Goal: Information Seeking & Learning: Check status

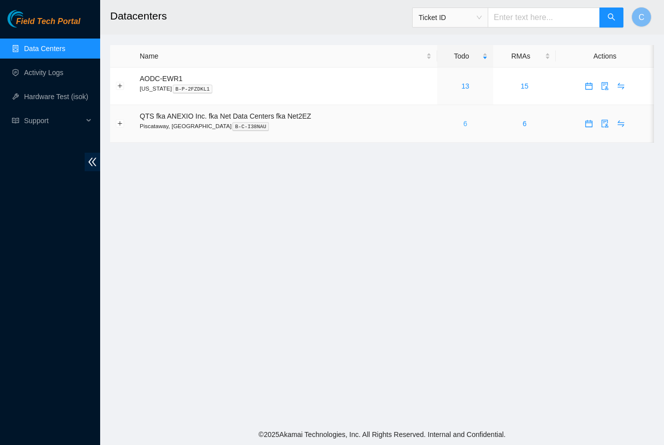
click at [467, 124] on link "6" at bounding box center [465, 124] width 4 height 8
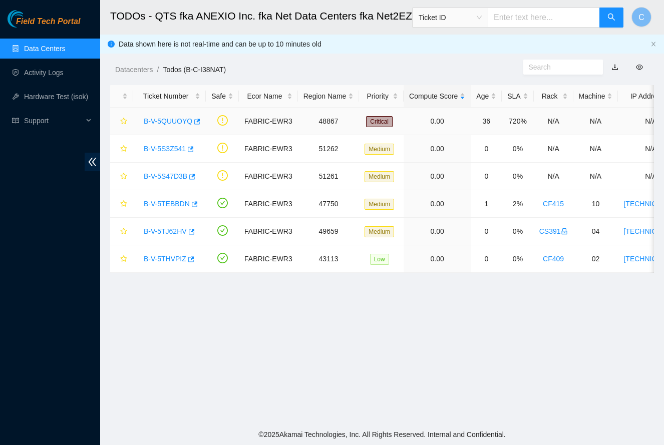
click at [160, 121] on link "B-V-5QUUOYQ" at bounding box center [168, 121] width 49 height 8
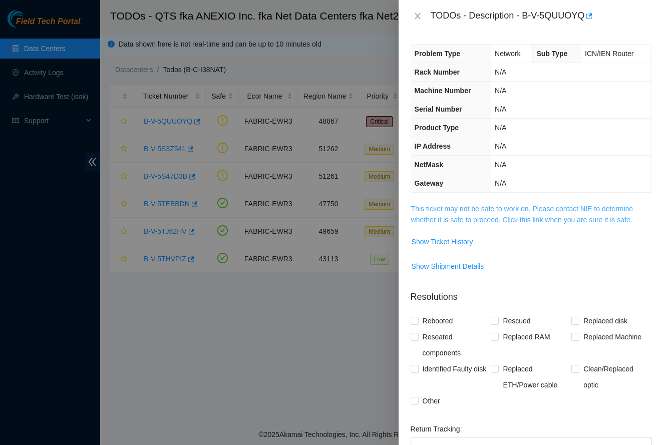
click at [519, 212] on link "This ticket may not be safe to work on. Please contact NIE to determine whether…" at bounding box center [522, 214] width 222 height 19
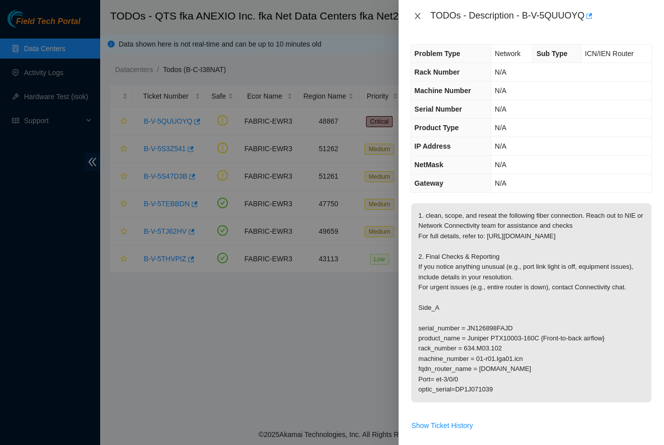
click at [416, 18] on icon "close" at bounding box center [417, 16] width 8 height 8
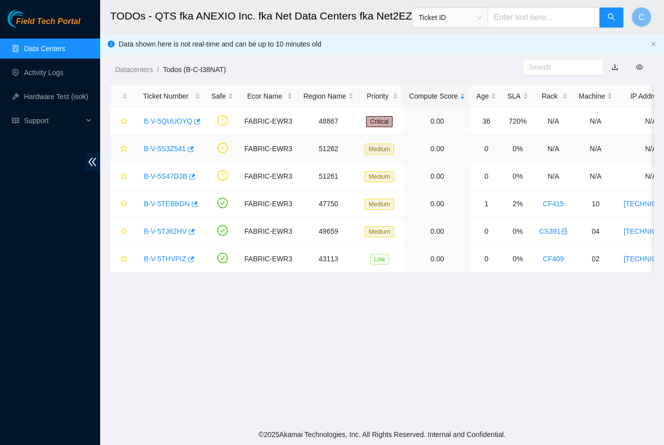
click at [170, 150] on link "B-V-5S3Z541" at bounding box center [165, 149] width 42 height 8
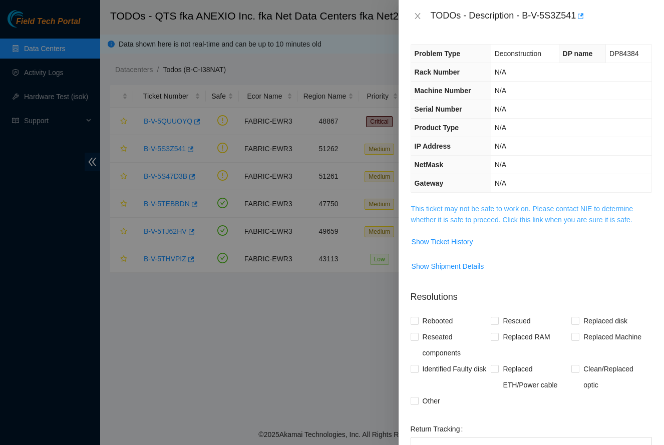
click at [437, 206] on link "This ticket may not be safe to work on. Please contact NIE to determine whether…" at bounding box center [522, 214] width 222 height 19
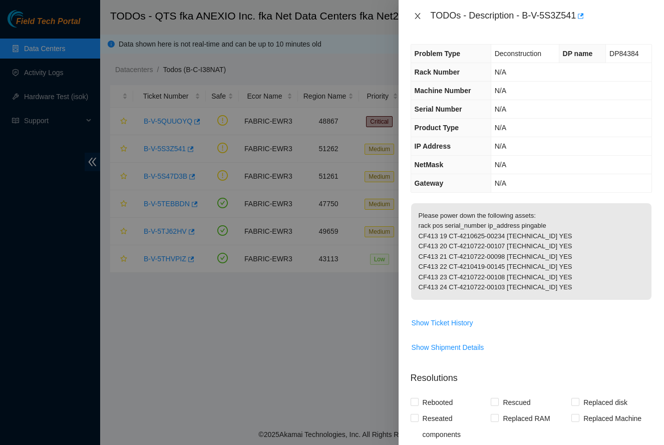
click at [415, 16] on icon "close" at bounding box center [417, 16] width 8 height 8
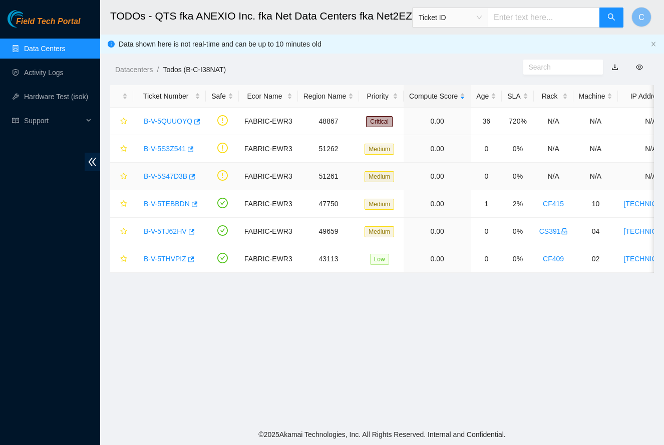
click at [169, 175] on link "B-V-5S47D3B" at bounding box center [166, 176] width 44 height 8
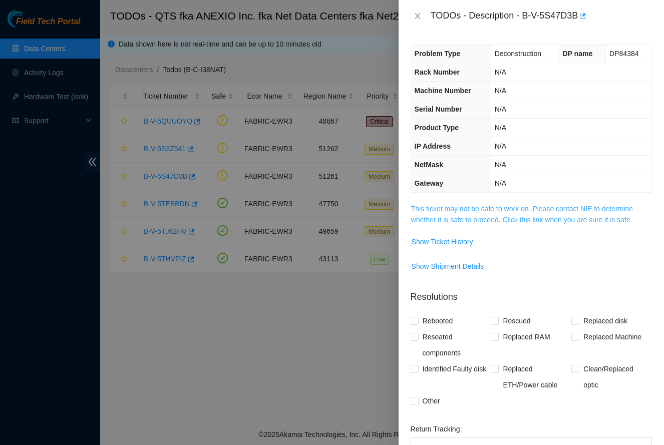
click at [430, 210] on link "This ticket may not be safe to work on. Please contact NIE to determine whether…" at bounding box center [522, 214] width 222 height 19
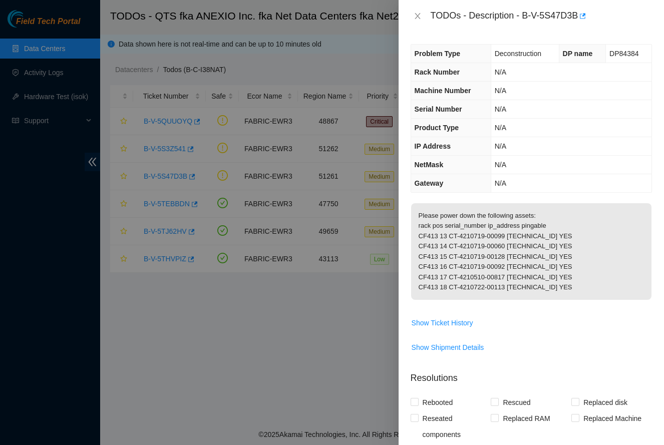
drag, startPoint x: 415, startPoint y: 16, endPoint x: 387, endPoint y: 44, distance: 39.6
click at [415, 16] on icon "close" at bounding box center [417, 16] width 8 height 8
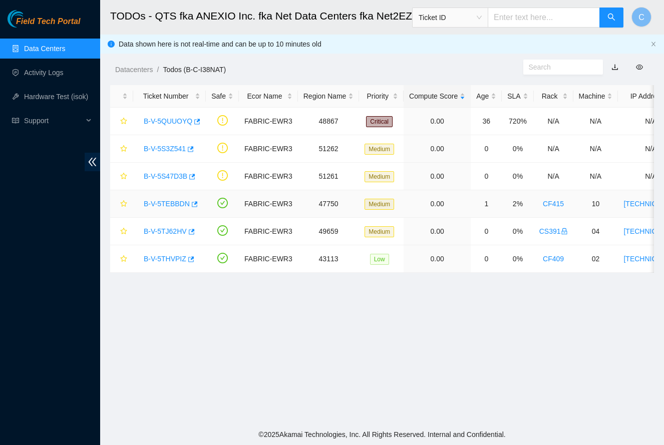
click at [162, 204] on link "B-V-5TEBBDN" at bounding box center [167, 204] width 46 height 8
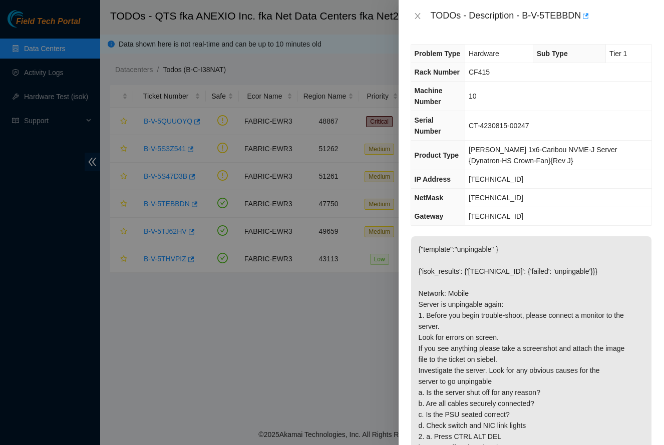
drag, startPoint x: 417, startPoint y: 18, endPoint x: 410, endPoint y: 24, distance: 9.2
click at [416, 18] on icon "close" at bounding box center [417, 16] width 8 height 8
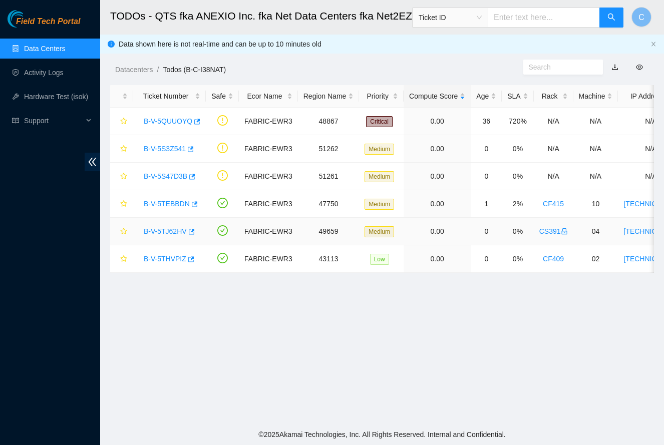
click at [158, 229] on link "B-V-5TJ62HV" at bounding box center [165, 231] width 43 height 8
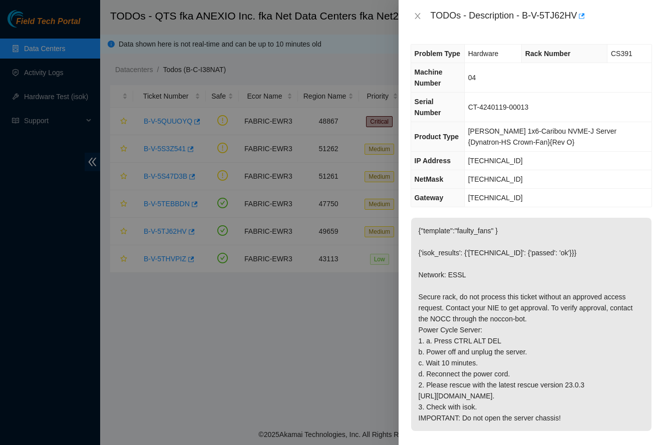
drag, startPoint x: 417, startPoint y: 17, endPoint x: 345, endPoint y: 77, distance: 93.7
click at [416, 17] on icon "close" at bounding box center [417, 16] width 6 height 6
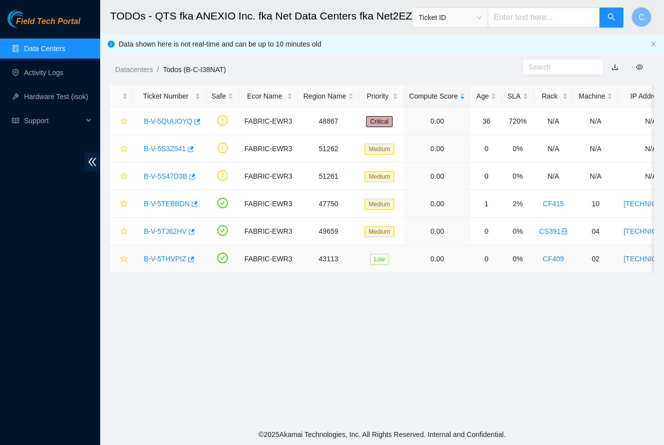
click at [172, 258] on link "B-V-5THVPIZ" at bounding box center [165, 259] width 43 height 8
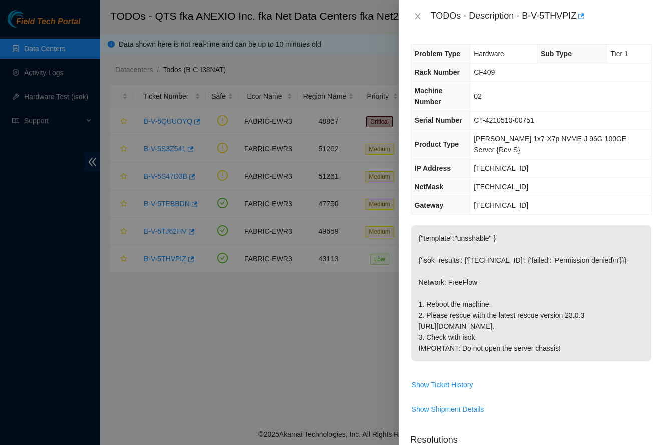
drag, startPoint x: 414, startPoint y: 17, endPoint x: 405, endPoint y: 22, distance: 10.7
click at [414, 16] on icon "close" at bounding box center [417, 16] width 8 height 8
